Goal: Information Seeking & Learning: Learn about a topic

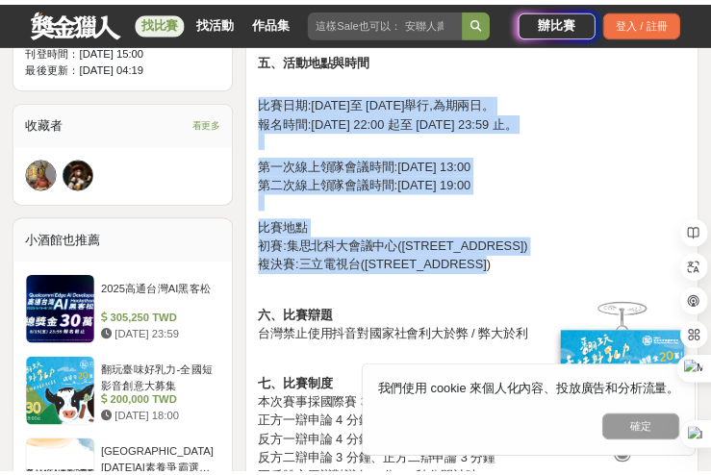
scroll to position [1237, 0]
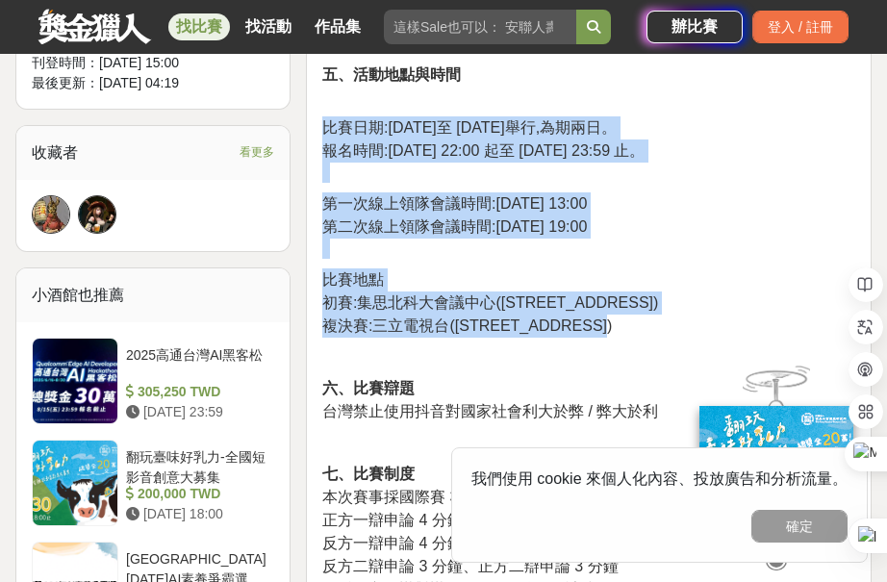
drag, startPoint x: 323, startPoint y: 210, endPoint x: 713, endPoint y: 325, distance: 406.2
copy div "比賽日期:[DATE]至 [DATE]舉行,為期兩日。 報名時間:[DATE] 22:00 起至 [DATE] 23:59 止。 第一次線上領隊會議時間:[D…"
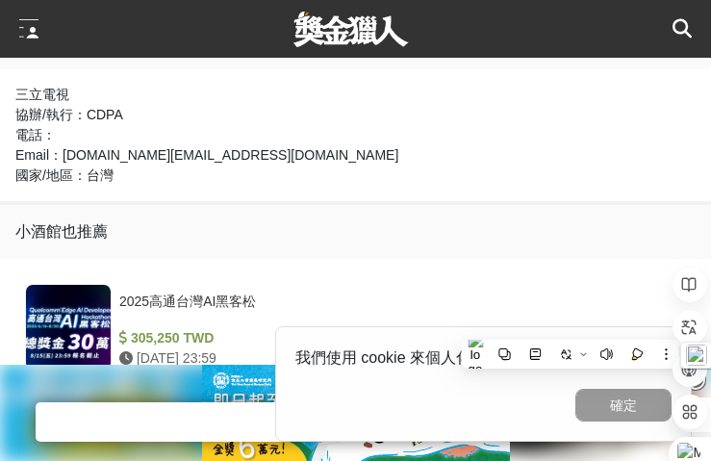
click at [367, 117] on div "協辦/執行： CDPA" at bounding box center [355, 115] width 680 height 20
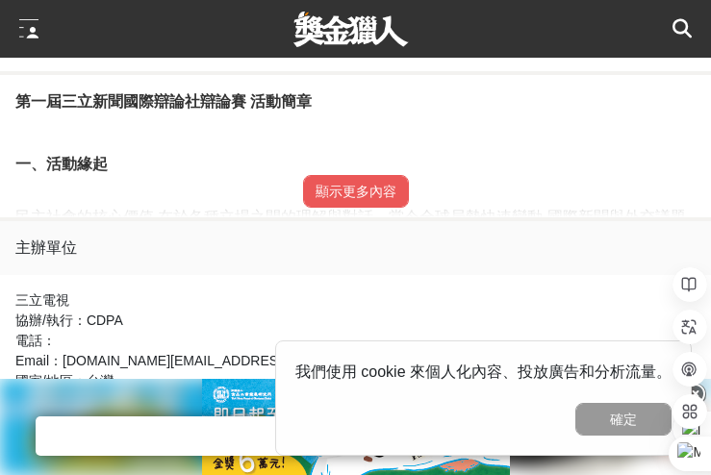
scroll to position [1036, 0]
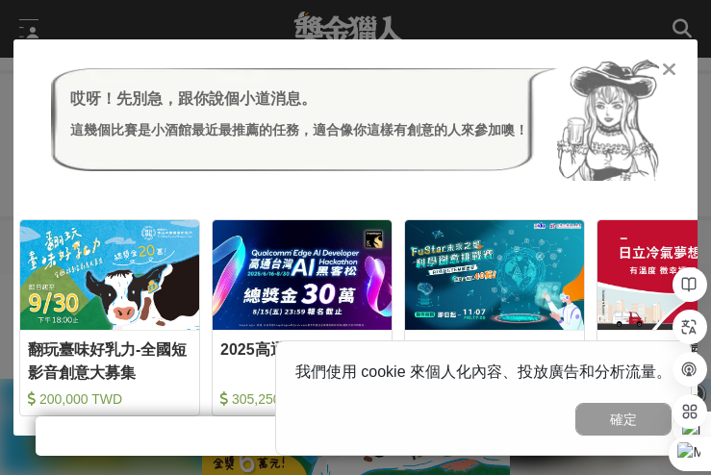
click at [309, 194] on div "翻玩臺味好乳力-全國短影音創意大募集 200,000 TWD 2025高通台灣AI黑客松 305,250 TWD FuStar未來之星-科學創意挑戰賽 430…" at bounding box center [355, 308] width 684 height 237
click at [671, 63] on icon at bounding box center [669, 69] width 14 height 19
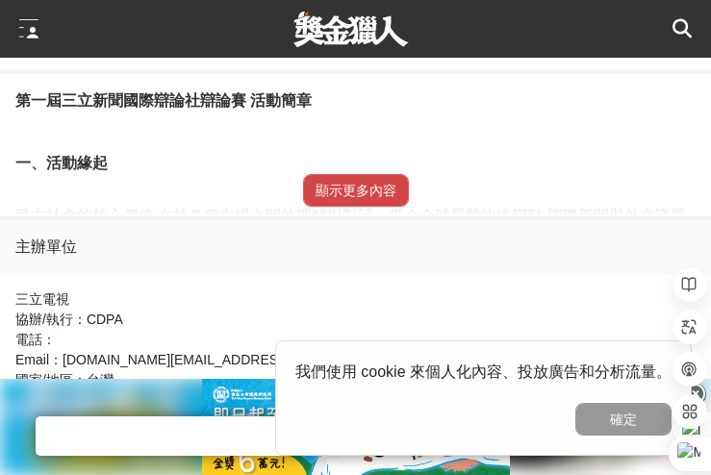
click at [352, 181] on button "顯示更多內容" at bounding box center [356, 190] width 106 height 33
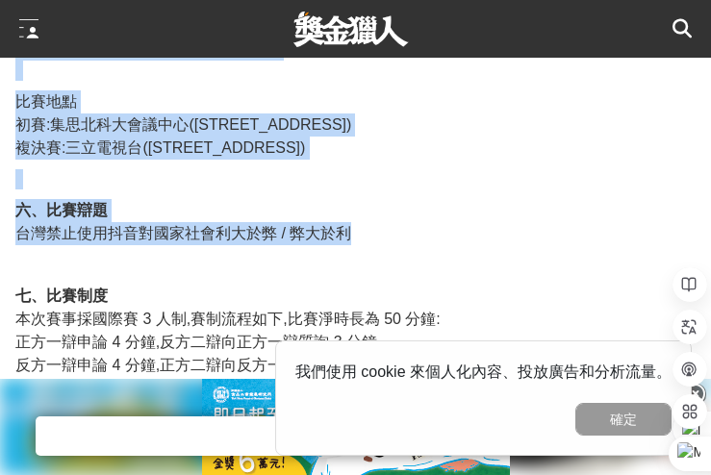
scroll to position [1804, 0]
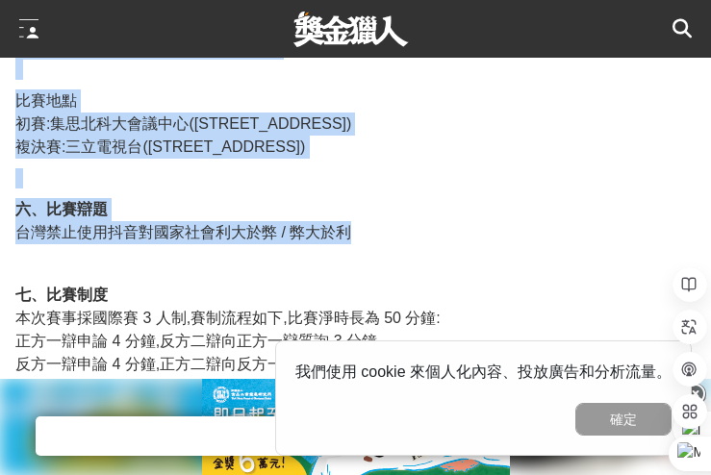
drag, startPoint x: 13, startPoint y: 134, endPoint x: 421, endPoint y: 240, distance: 422.4
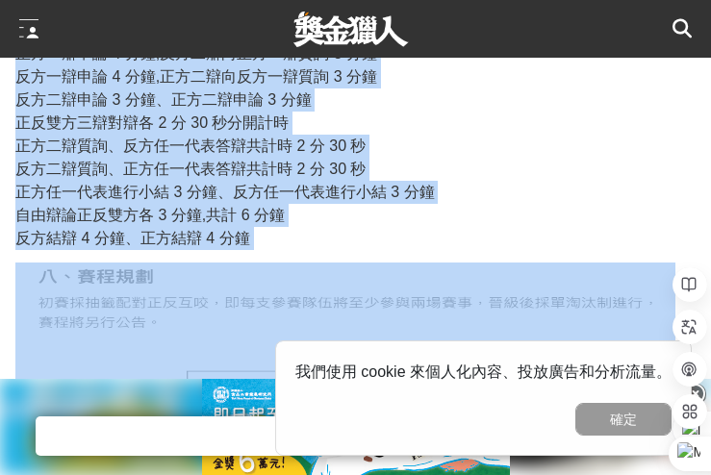
scroll to position [2093, 0]
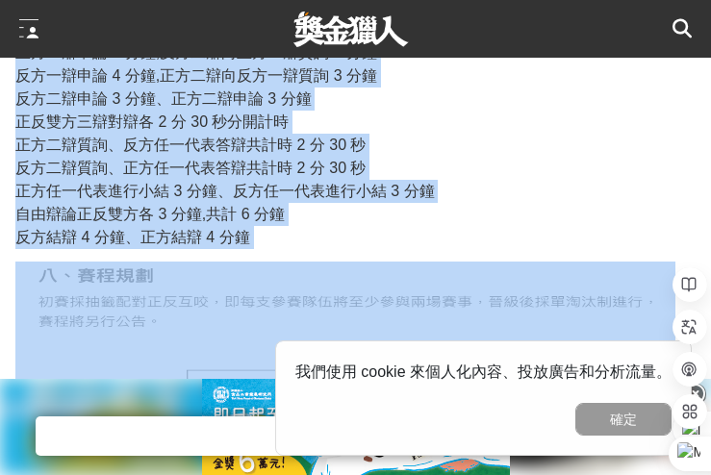
drag, startPoint x: 20, startPoint y: 150, endPoint x: 409, endPoint y: 256, distance: 402.6
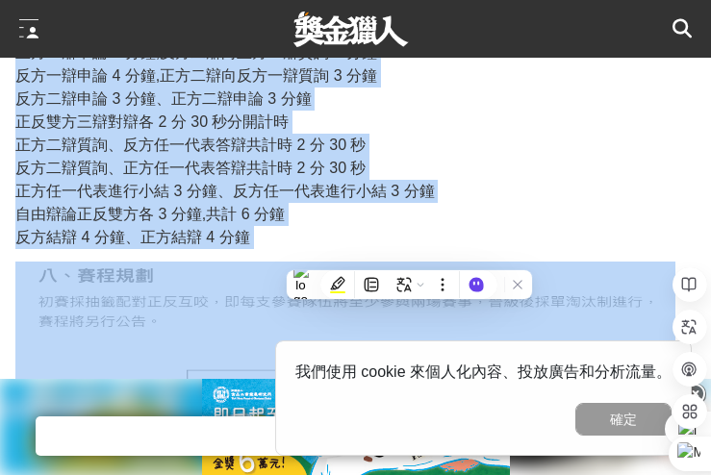
copy div "lore:5480 i 51 d 83 si 03 a 42 con,adip。 elit:9554 s 6 d 2 e 31:15 te 7 i 83 u …"
